Goal: Task Accomplishment & Management: Manage account settings

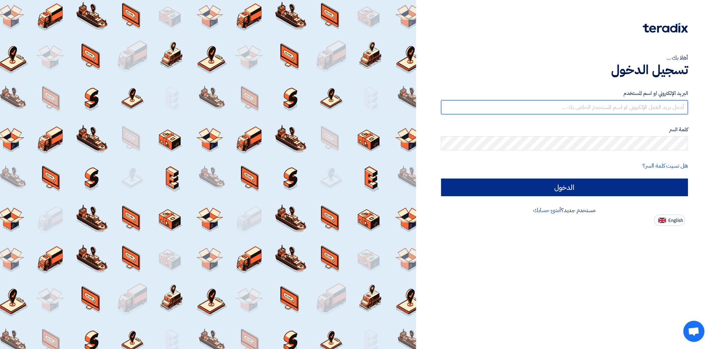
type input "[PERSON_NAME][EMAIL_ADDRESS][PERSON_NAME][DOMAIN_NAME]"
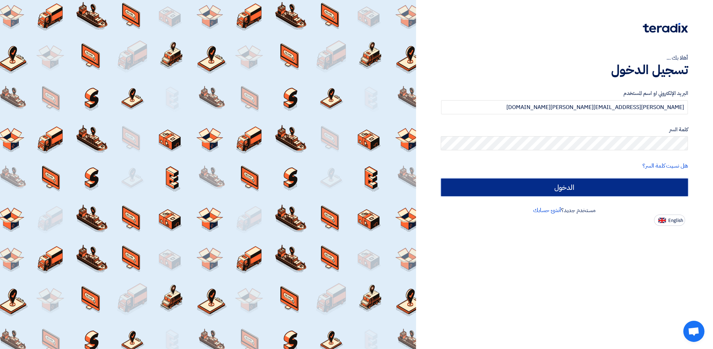
click at [493, 184] on input "الدخول" at bounding box center [564, 187] width 247 height 18
type input "Sign in"
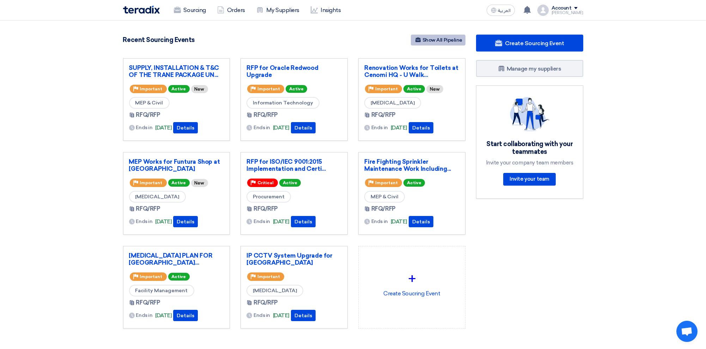
click at [433, 37] on link "Show All Pipeline" at bounding box center [438, 40] width 55 height 11
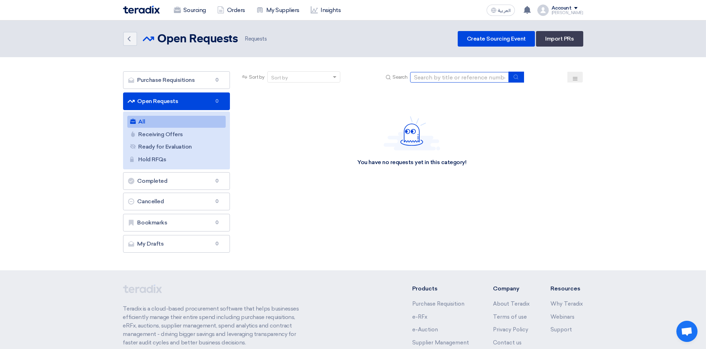
click at [435, 74] on input at bounding box center [459, 77] width 99 height 11
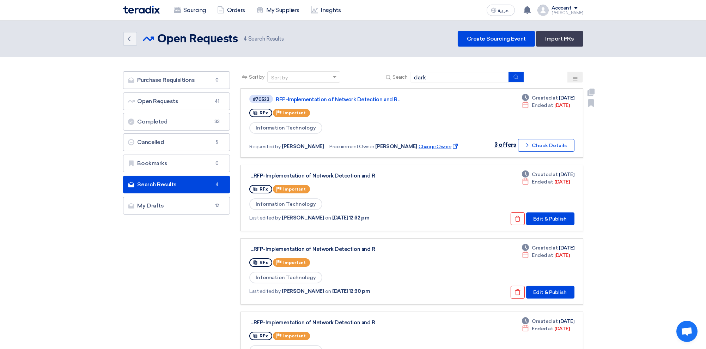
click at [418, 143] on span "Change Owner External link" at bounding box center [438, 146] width 41 height 7
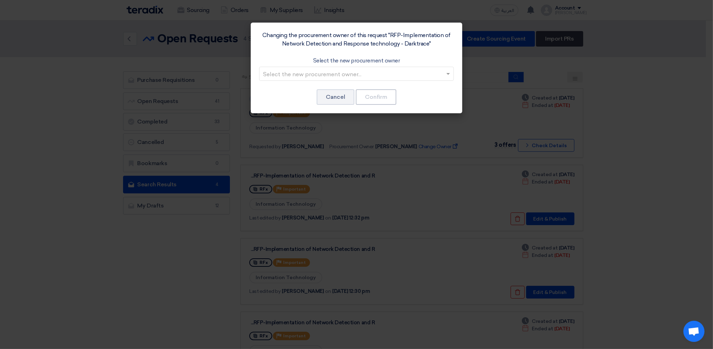
click at [338, 74] on input "text" at bounding box center [353, 74] width 180 height 12
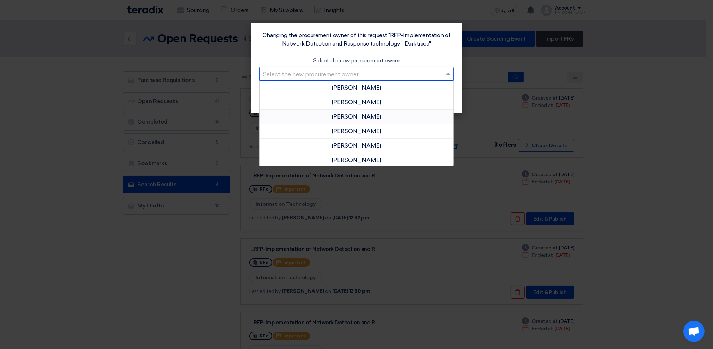
click at [343, 114] on span "[PERSON_NAME]" at bounding box center [356, 116] width 49 height 7
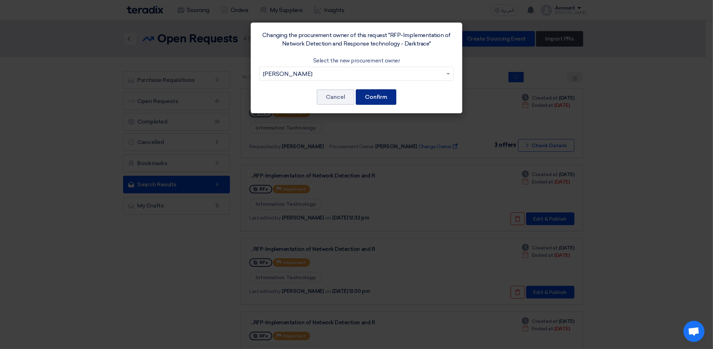
click at [374, 94] on button "Confirm" at bounding box center [376, 97] width 41 height 16
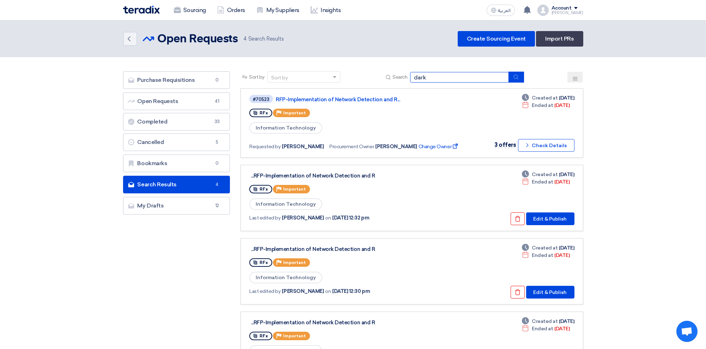
click at [444, 74] on input "dark" at bounding box center [459, 77] width 99 height 11
type input "[PERSON_NAME]"
click at [493, 74] on button at bounding box center [575, 77] width 16 height 11
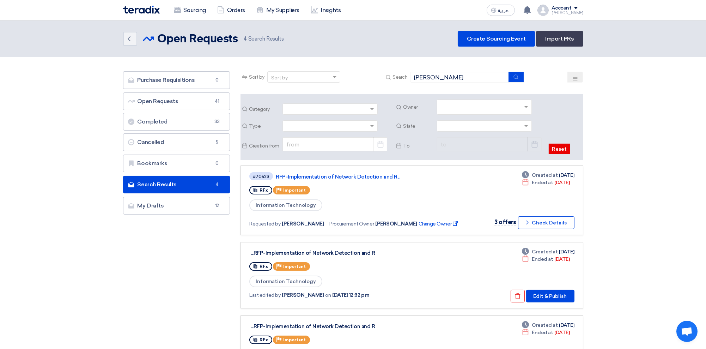
click at [456, 108] on input "text" at bounding box center [484, 108] width 89 height 12
type input "[PERSON_NAME]"
click at [460, 118] on span "[PERSON_NAME]" at bounding box center [460, 121] width 41 height 6
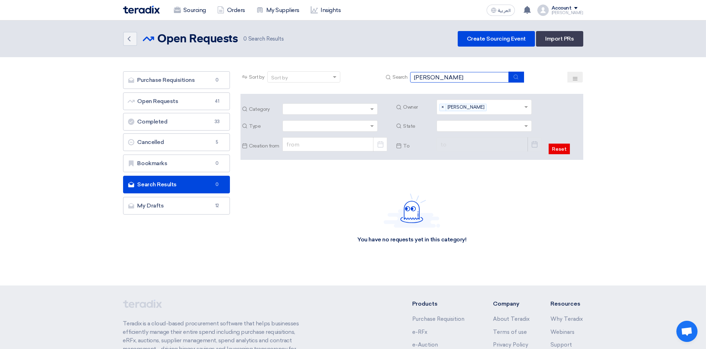
click at [454, 75] on input "[PERSON_NAME]" at bounding box center [459, 77] width 99 height 11
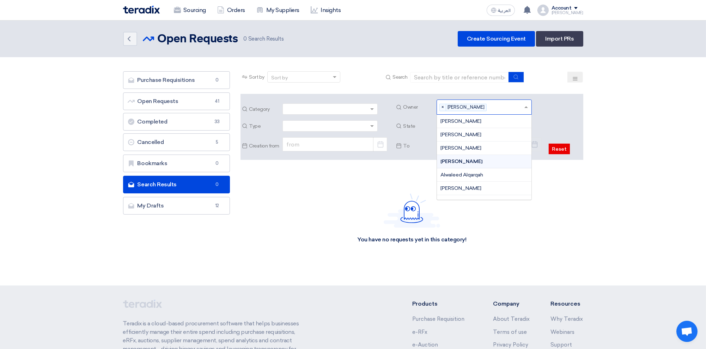
click at [493, 105] on input "text" at bounding box center [506, 108] width 34 height 12
click at [481, 119] on span "[PERSON_NAME]" at bounding box center [460, 121] width 41 height 6
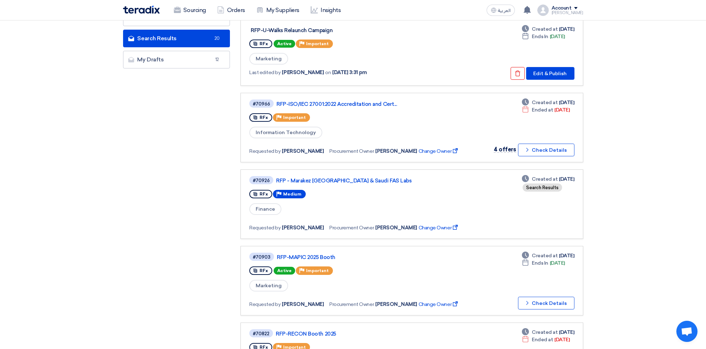
scroll to position [188, 0]
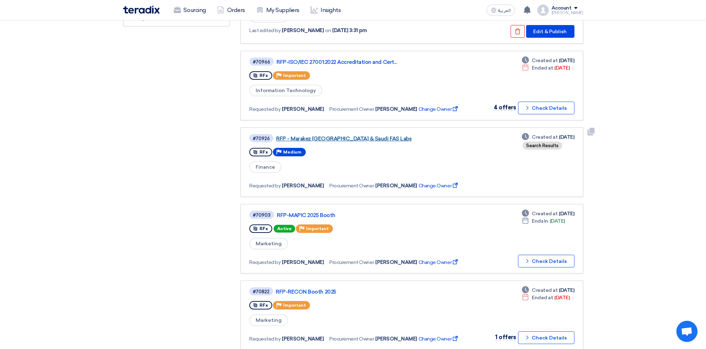
click at [318, 135] on link "RFP - Marakez [GEOGRAPHIC_DATA] & Saudi FAS Labs" at bounding box center [364, 138] width 176 height 6
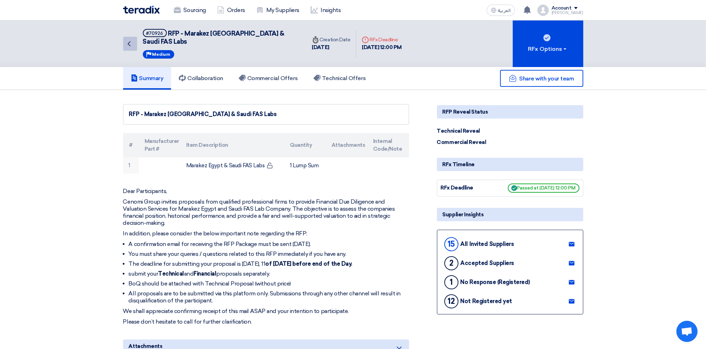
click at [130, 41] on icon "Back" at bounding box center [129, 43] width 8 height 8
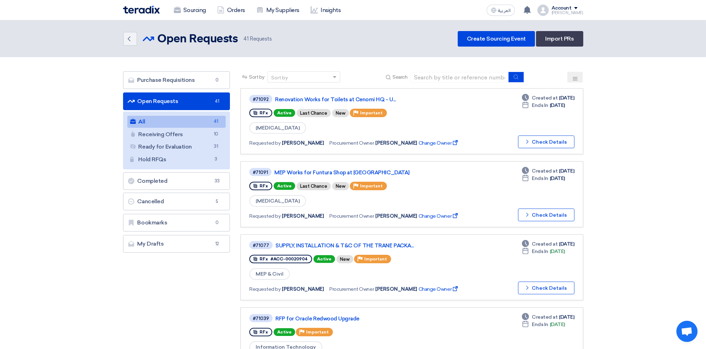
click at [493, 77] on icon at bounding box center [575, 79] width 6 height 6
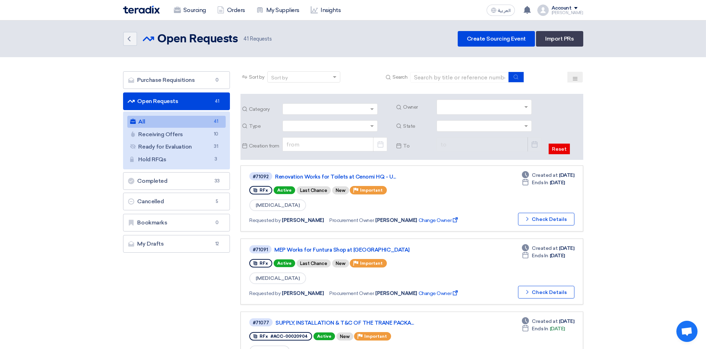
click at [462, 107] on input "text" at bounding box center [484, 108] width 89 height 12
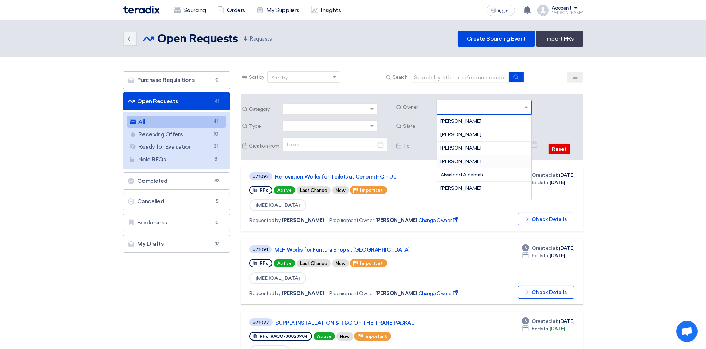
click at [467, 159] on span "[PERSON_NAME]" at bounding box center [460, 161] width 41 height 6
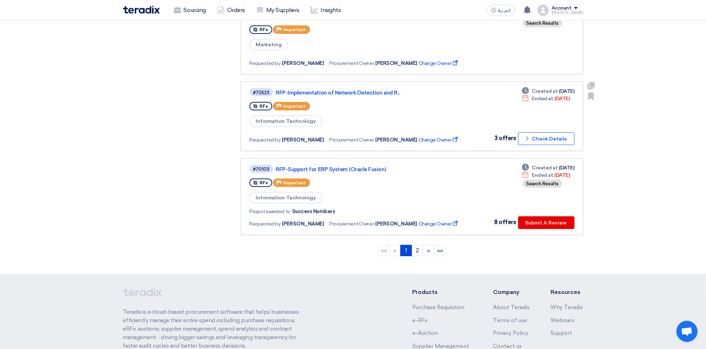
scroll to position [705, 0]
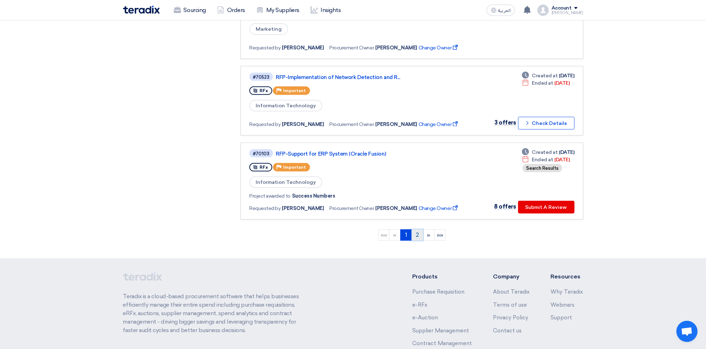
click at [418, 229] on link "2" at bounding box center [417, 234] width 12 height 11
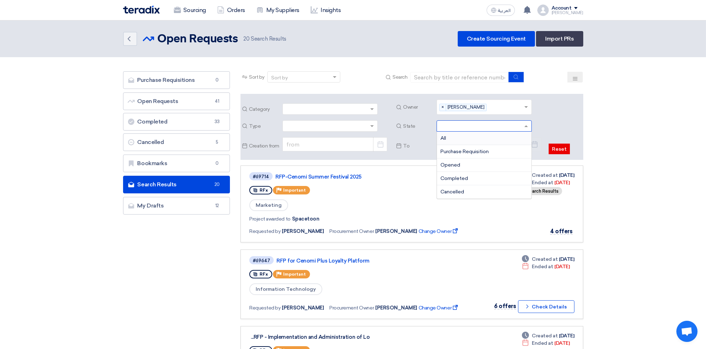
click at [460, 128] on input "text" at bounding box center [480, 127] width 80 height 12
click at [455, 165] on span "Opened" at bounding box center [450, 165] width 20 height 6
